Goal: Information Seeking & Learning: Learn about a topic

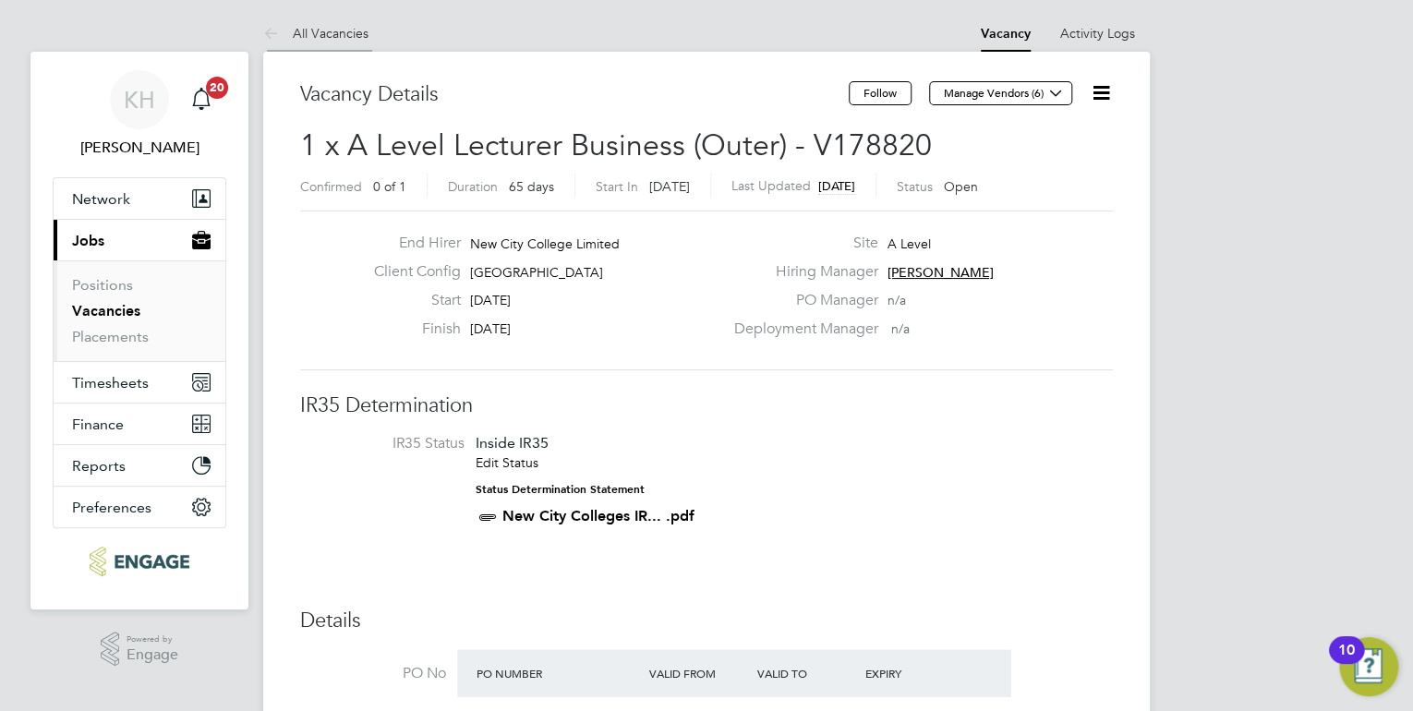
click at [336, 26] on link "All Vacancies" at bounding box center [315, 33] width 105 height 17
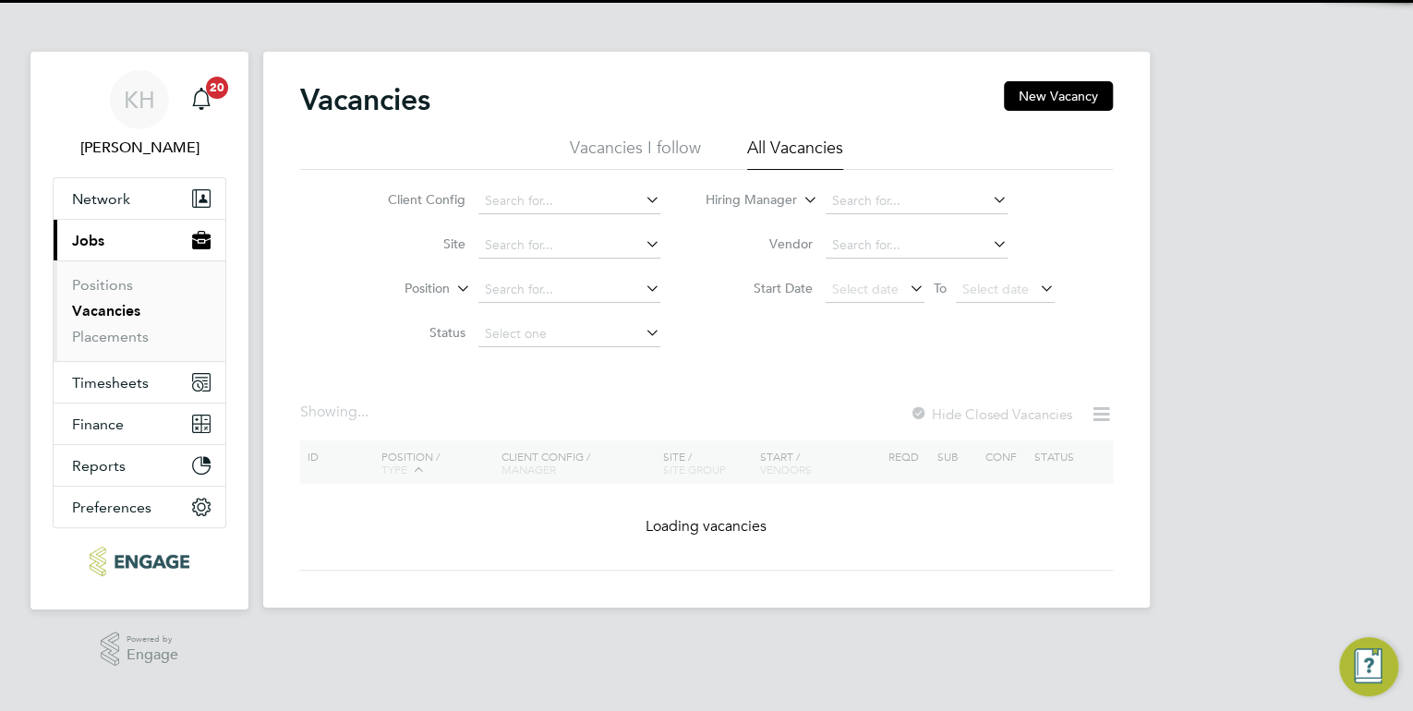
click at [839, 184] on li "Hiring Manager" at bounding box center [880, 201] width 394 height 44
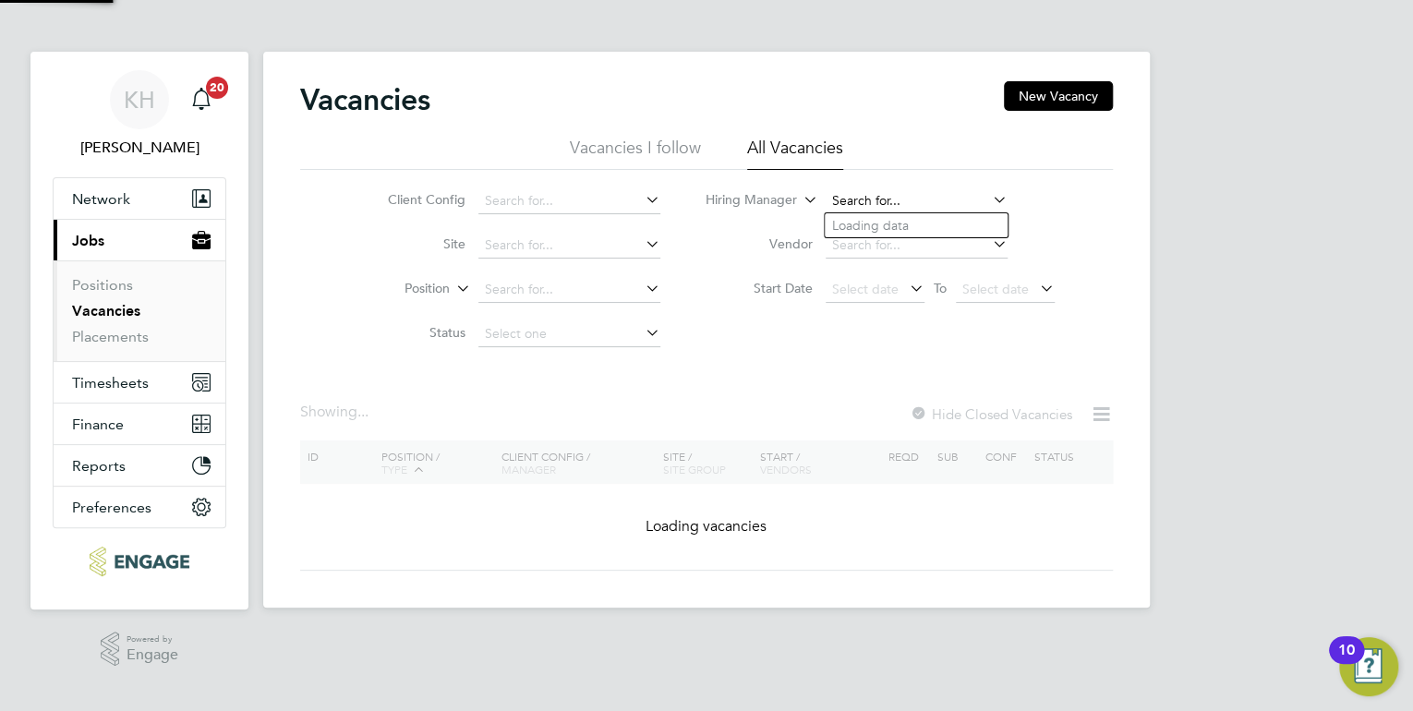
click at [835, 196] on input at bounding box center [916, 201] width 182 height 26
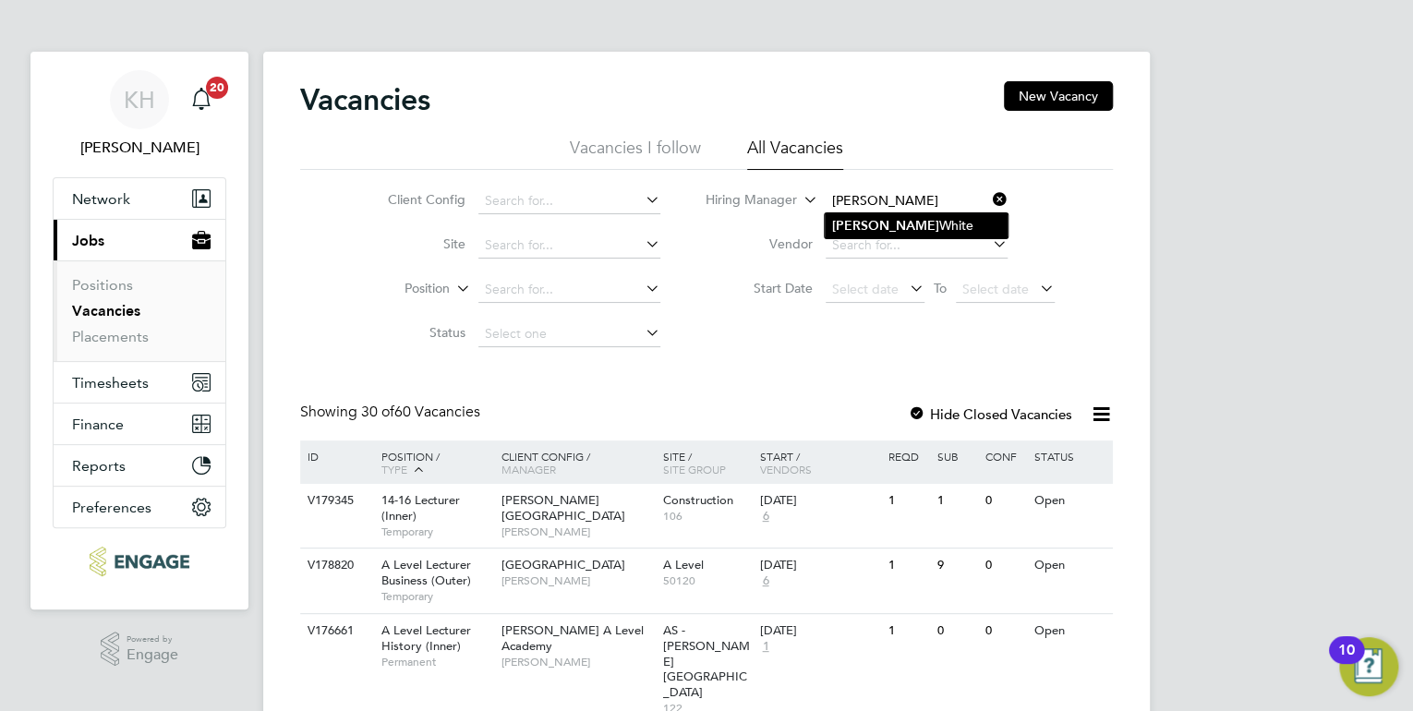
click at [854, 220] on b "[PERSON_NAME]" at bounding box center [885, 226] width 107 height 16
type input "[PERSON_NAME]"
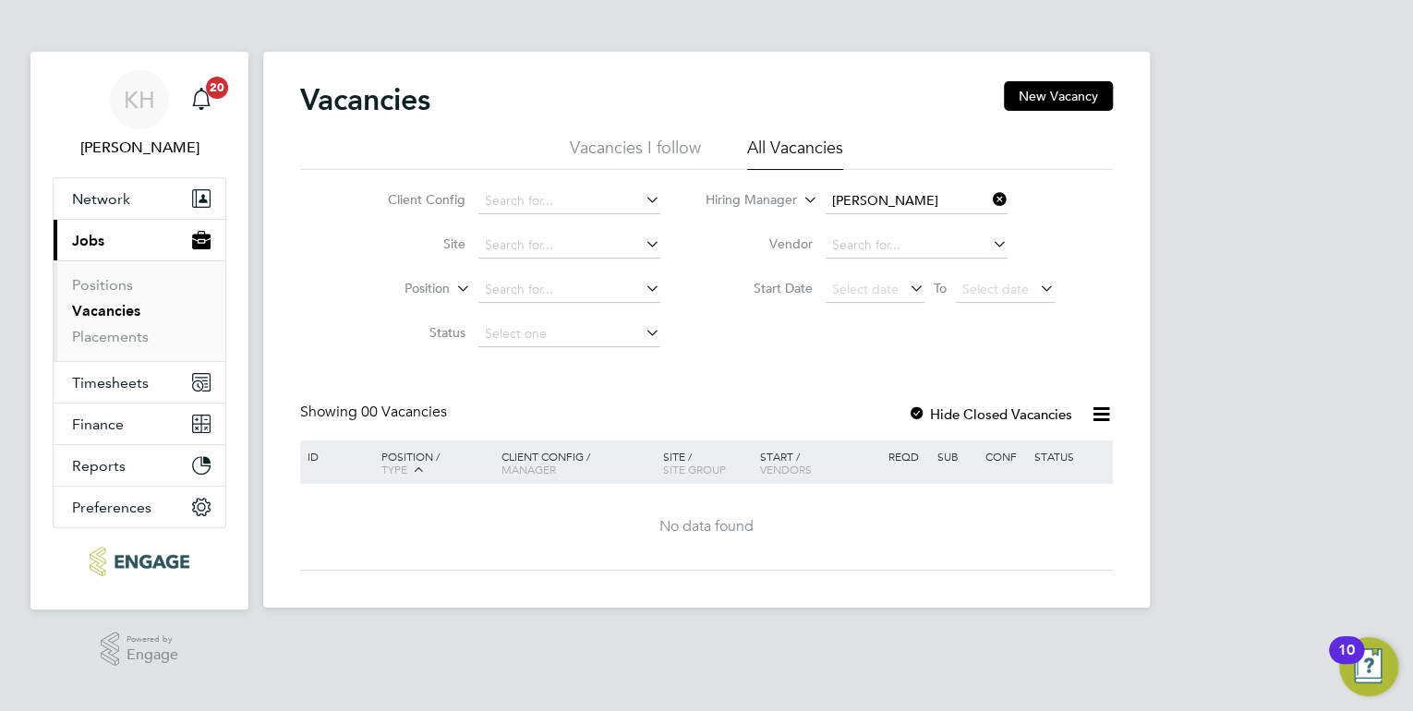
click at [989, 195] on icon at bounding box center [989, 200] width 0 height 26
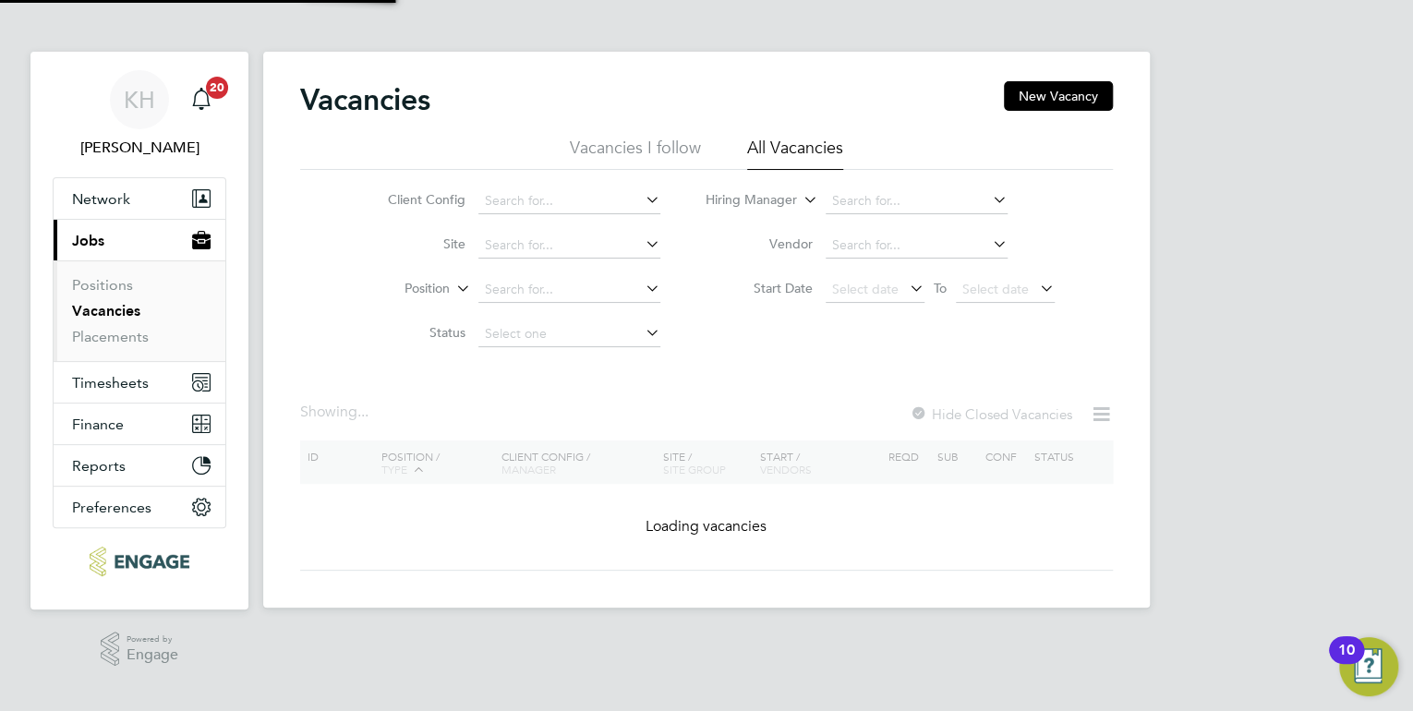
click at [916, 218] on li "Hiring Manager" at bounding box center [880, 201] width 394 height 44
click at [910, 202] on input at bounding box center [916, 201] width 182 height 26
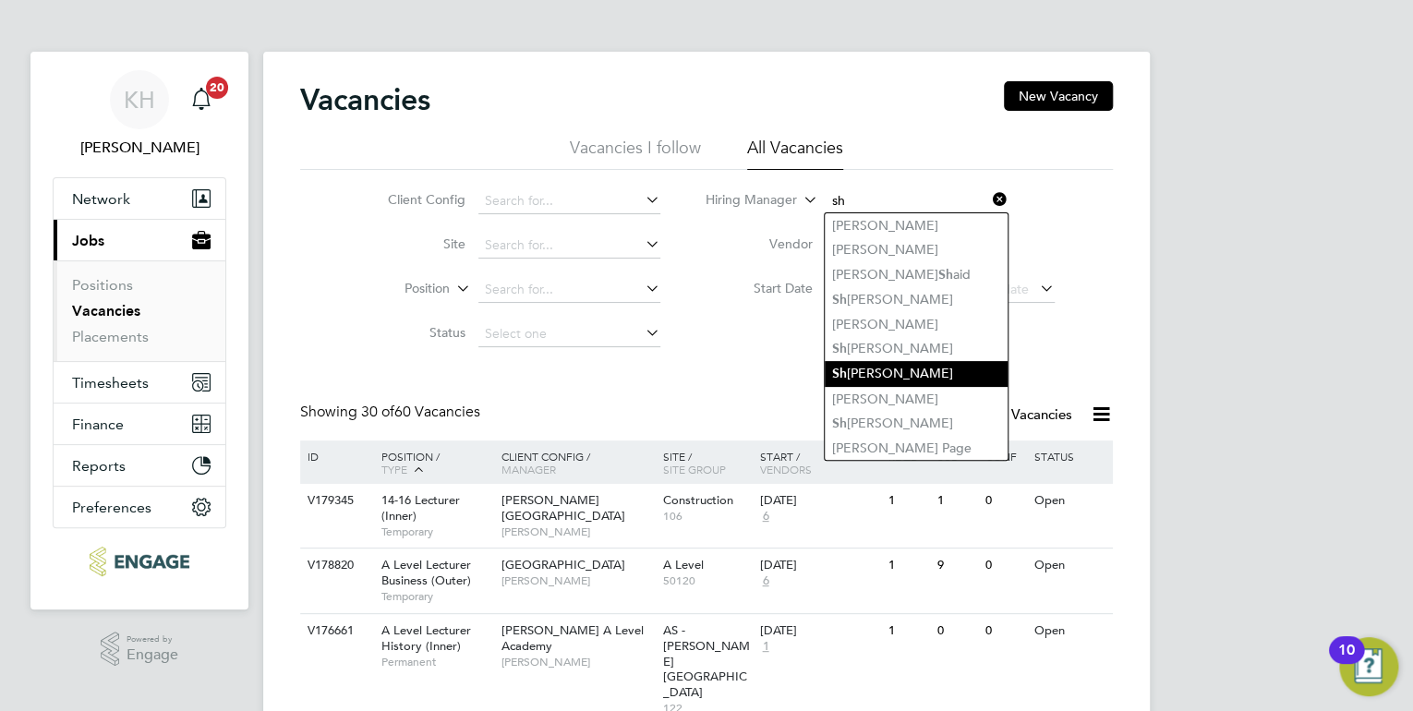
click at [886, 380] on li "[PERSON_NAME]" at bounding box center [916, 373] width 183 height 25
type input "[PERSON_NAME]"
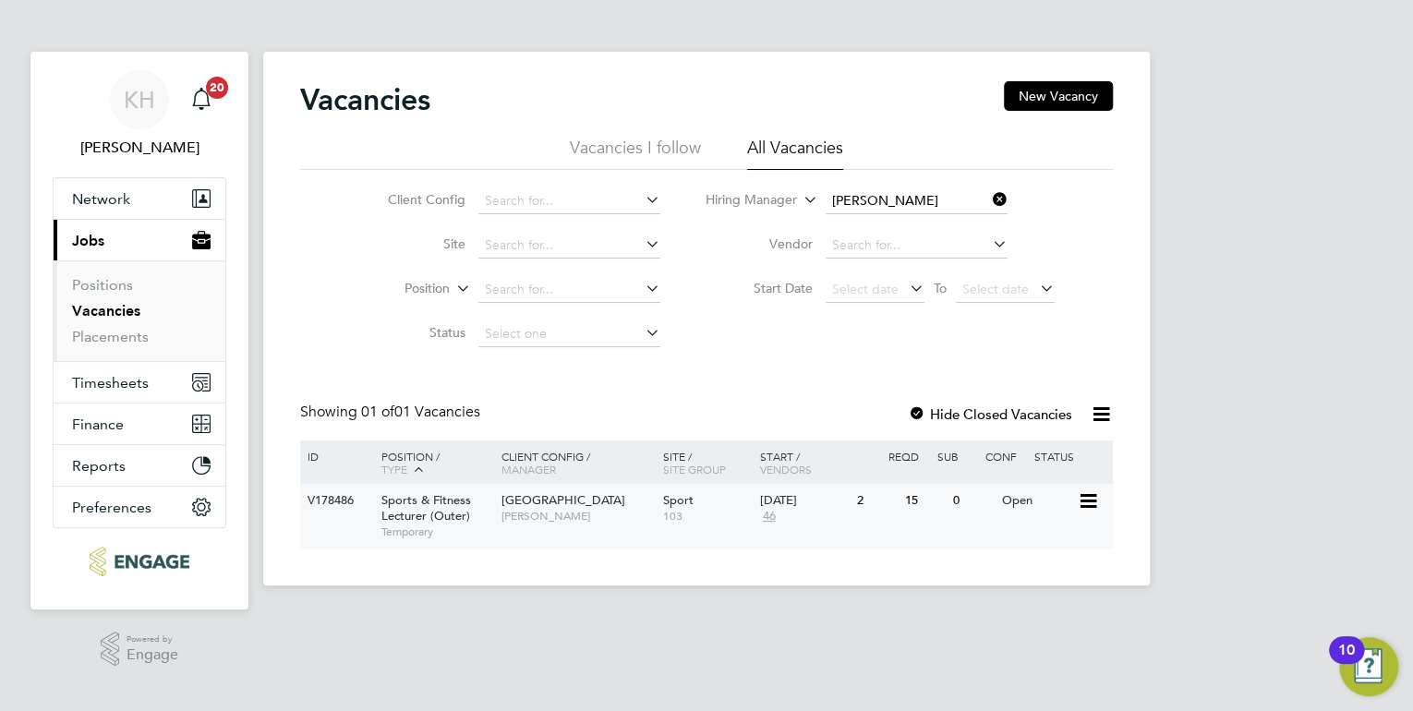
click at [616, 524] on span "[PERSON_NAME]" at bounding box center [577, 516] width 152 height 15
click at [127, 336] on link "Placements" at bounding box center [110, 337] width 77 height 18
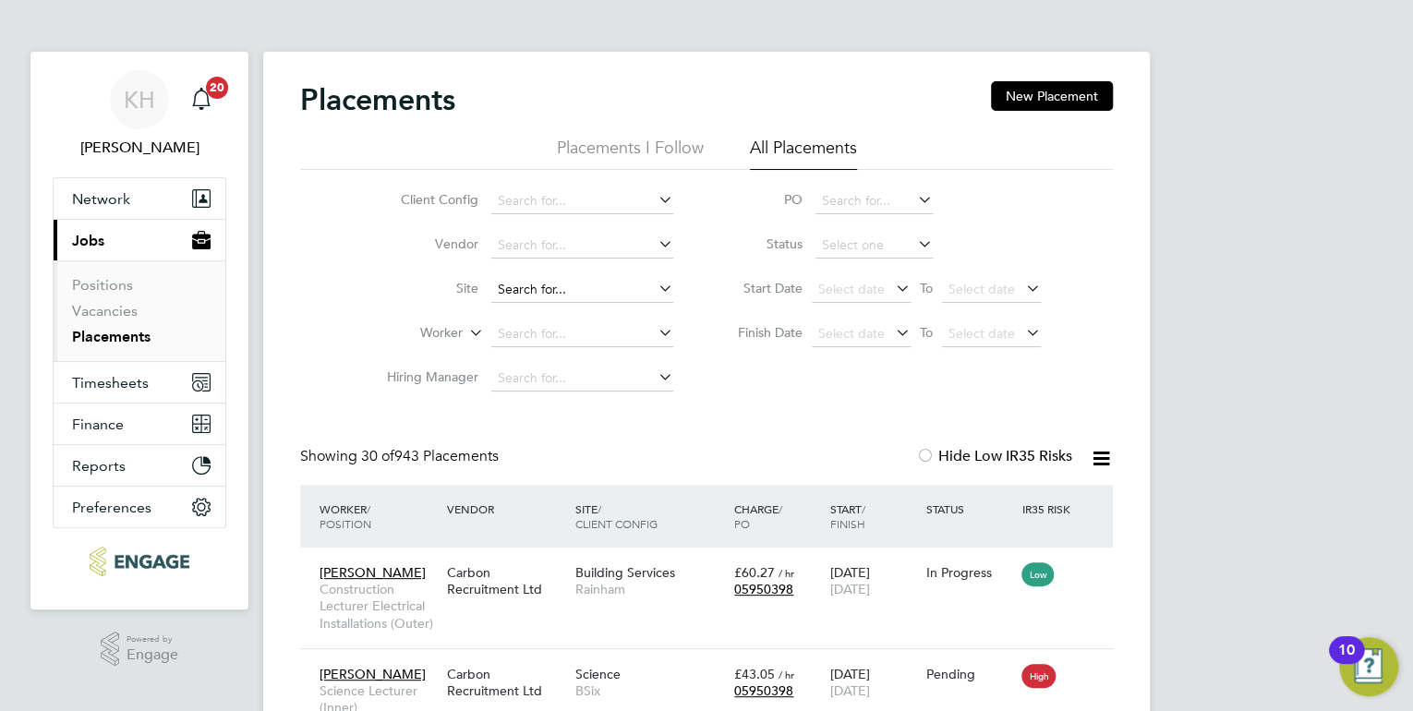
scroll to position [53, 161]
click at [531, 342] on input at bounding box center [582, 334] width 182 height 26
click at [548, 355] on li "Ry an [PERSON_NAME]" at bounding box center [582, 358] width 183 height 25
type input "[PERSON_NAME]"
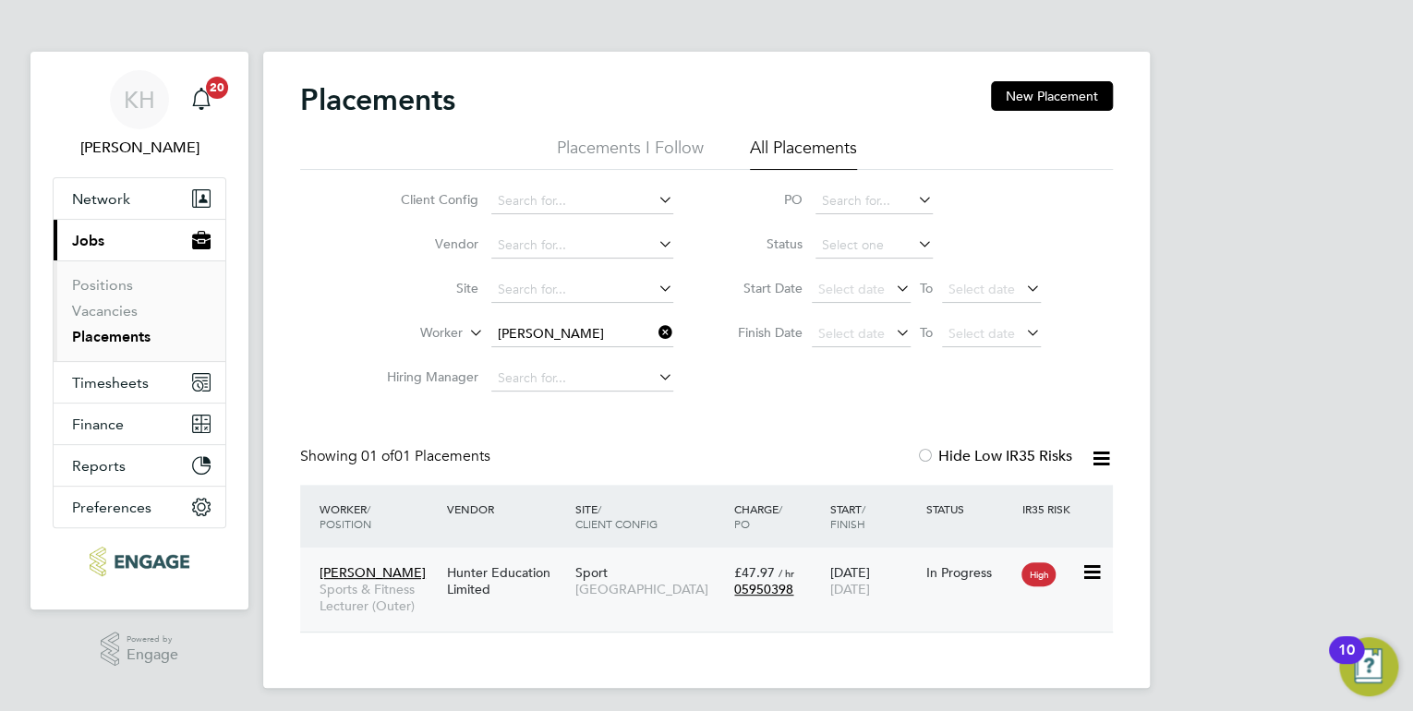
click at [542, 580] on div "Hunter Education Limited" at bounding box center [505, 581] width 127 height 52
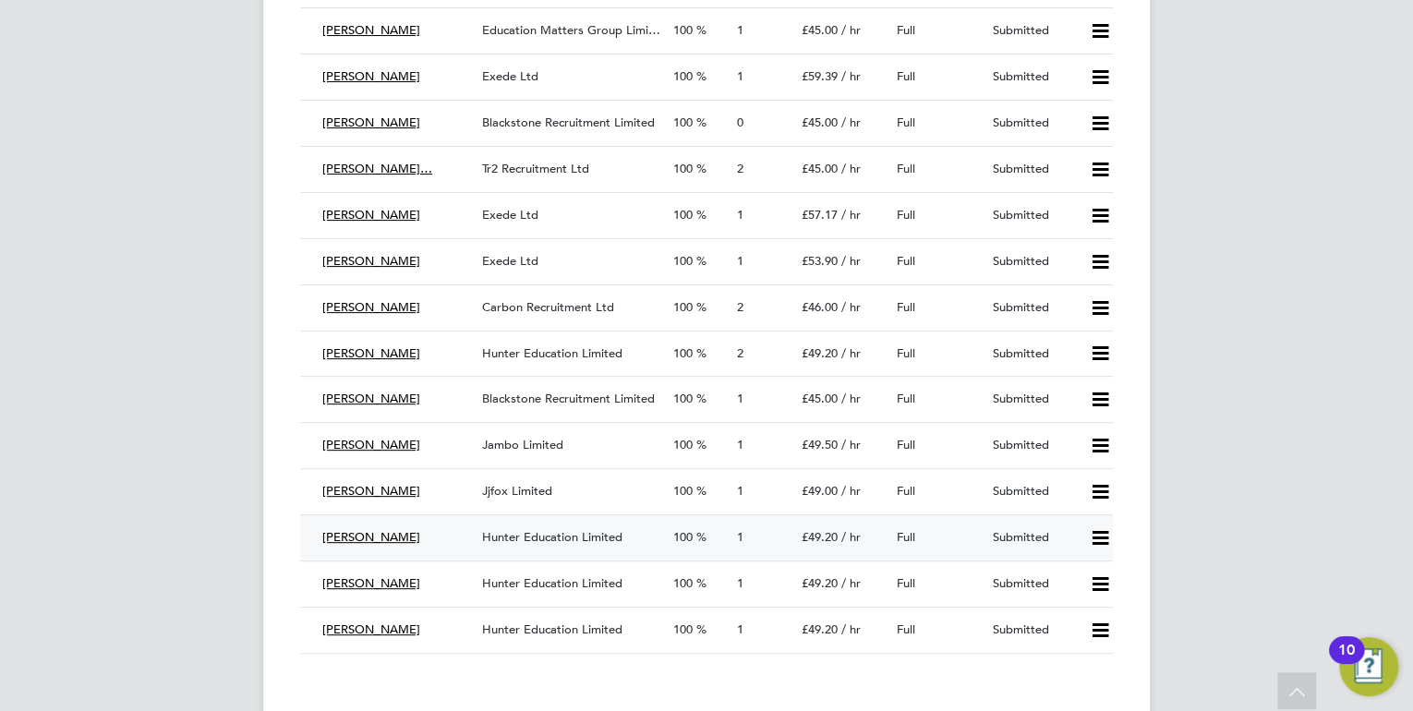
click at [631, 525] on div "Hunter Education Limited" at bounding box center [570, 538] width 191 height 30
